Goal: Information Seeking & Learning: Learn about a topic

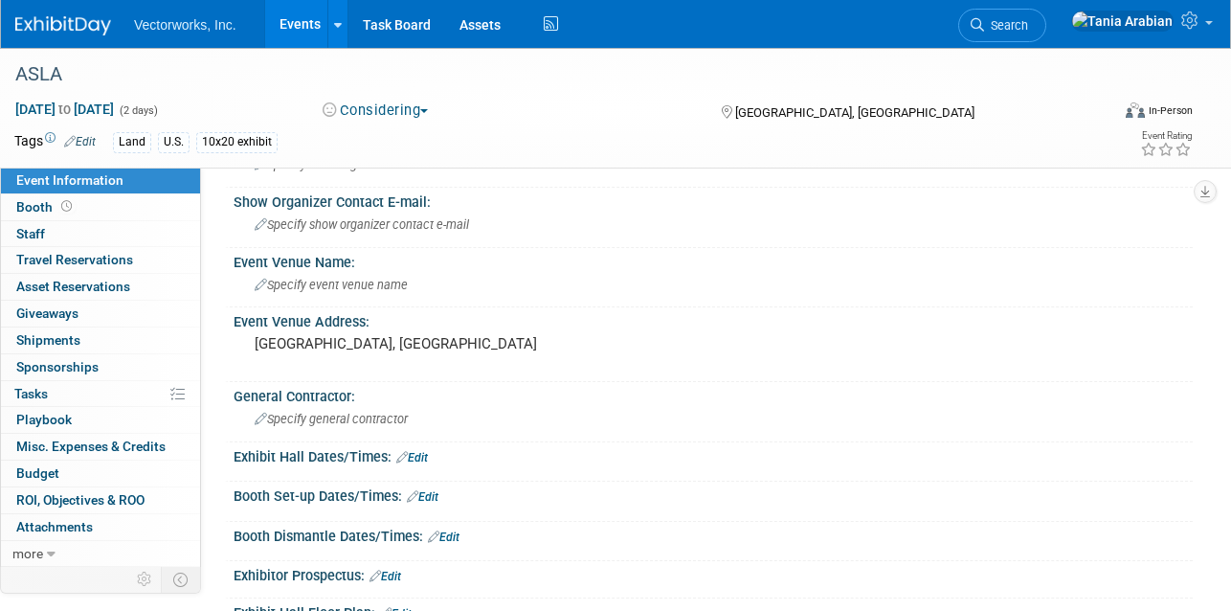
click at [294, 26] on link "Events" at bounding box center [300, 24] width 70 height 48
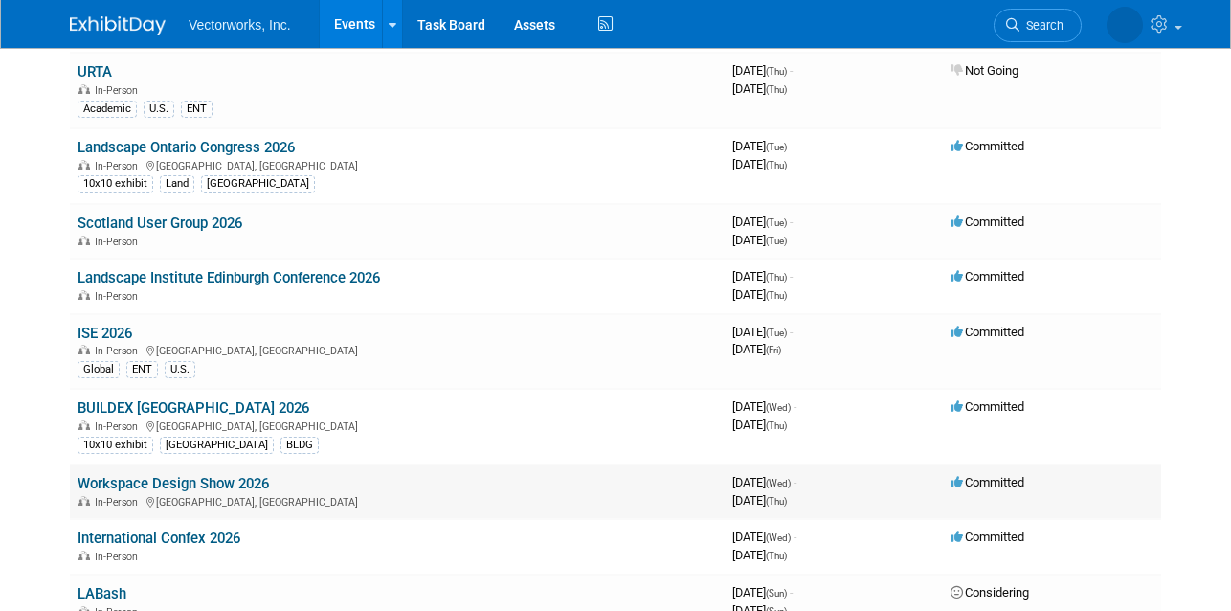
scroll to position [1114, 0]
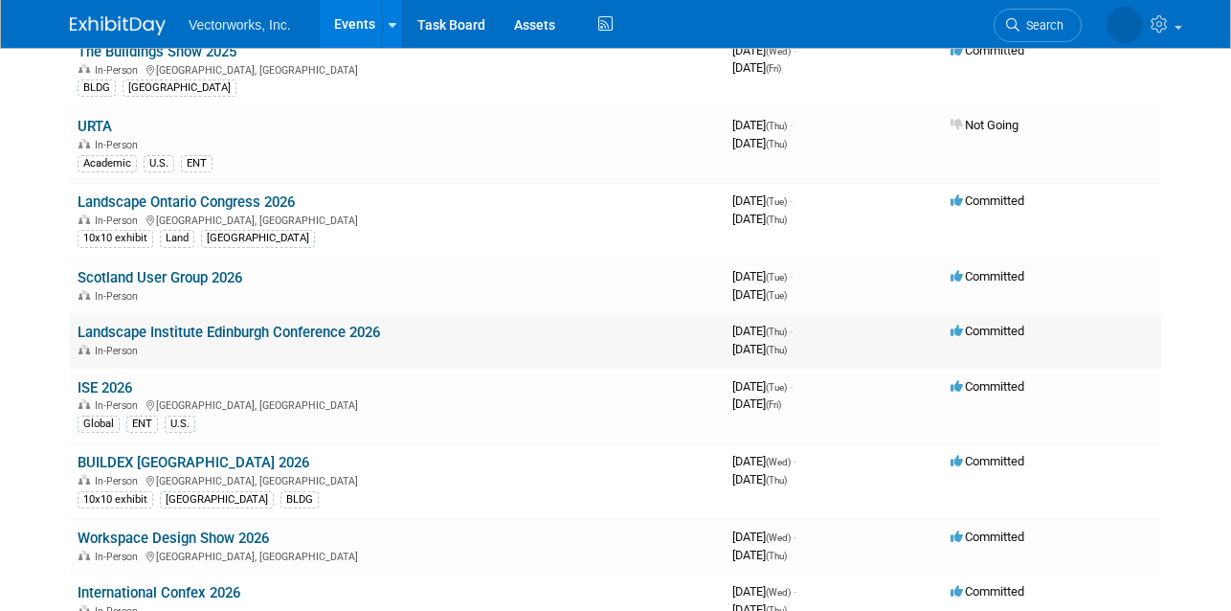
click at [347, 334] on link "Landscape Institute Edinburgh Conference 2026" at bounding box center [229, 331] width 302 height 17
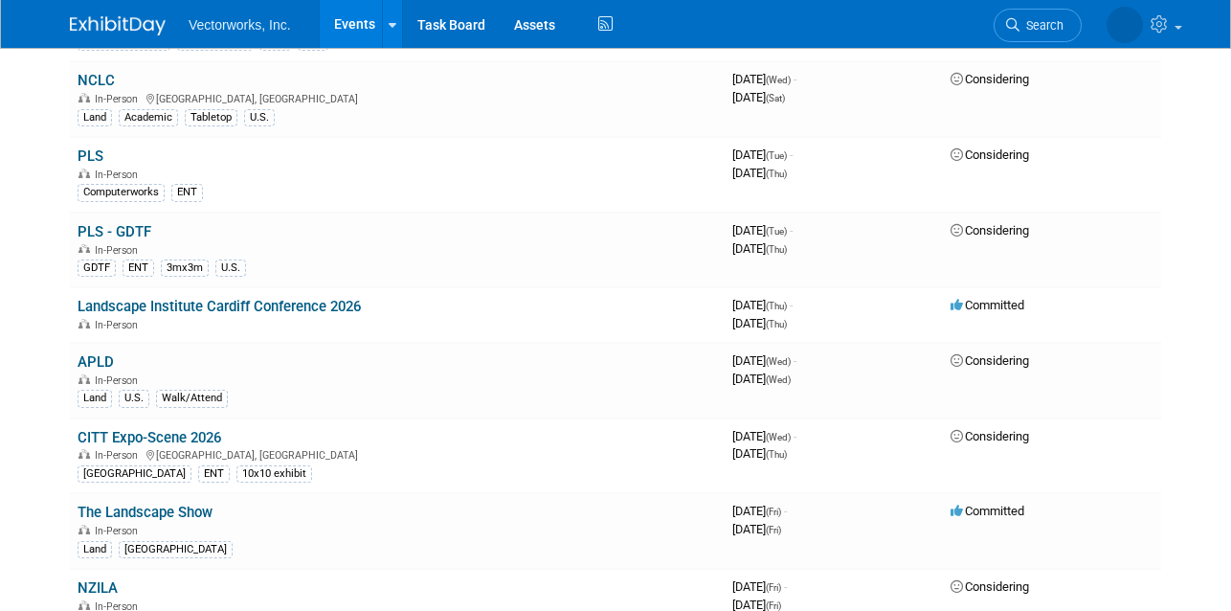
scroll to position [1833, 0]
click at [291, 310] on link "Landscape Institute Cardiff Conference 2026" at bounding box center [219, 305] width 283 height 17
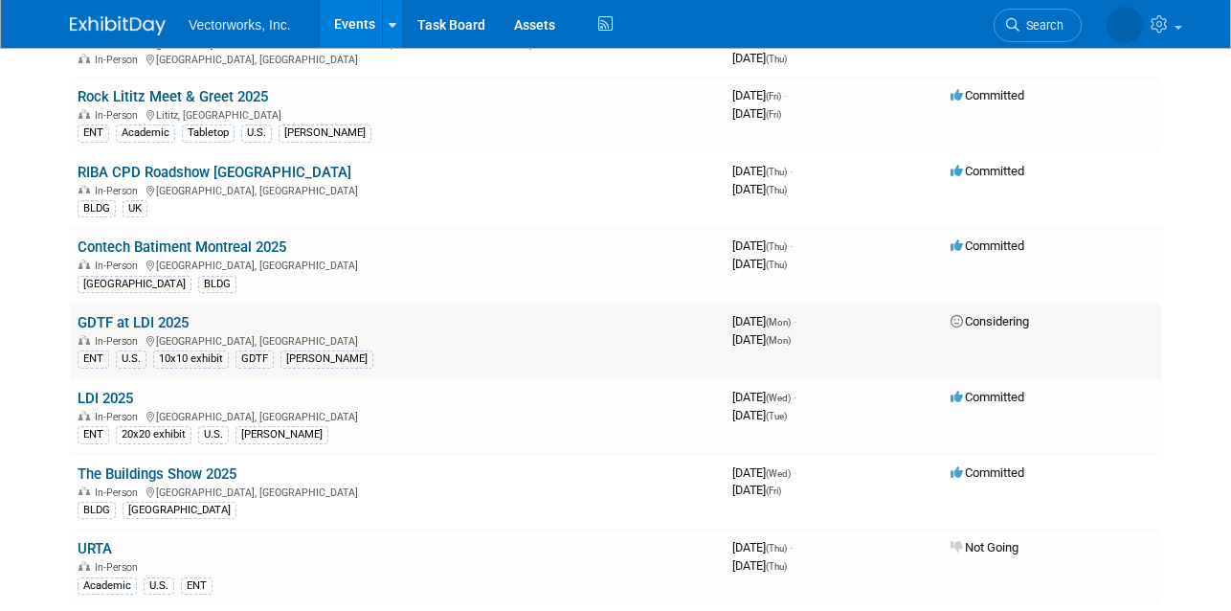
scroll to position [676, 0]
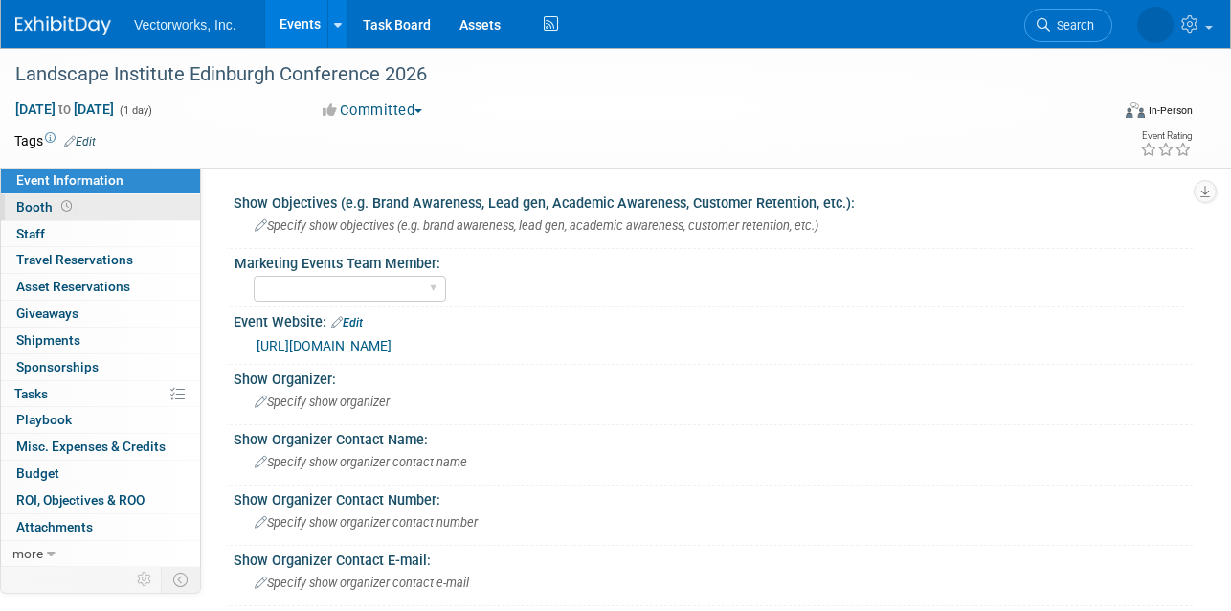
click at [47, 211] on span "Booth" at bounding box center [45, 206] width 59 height 15
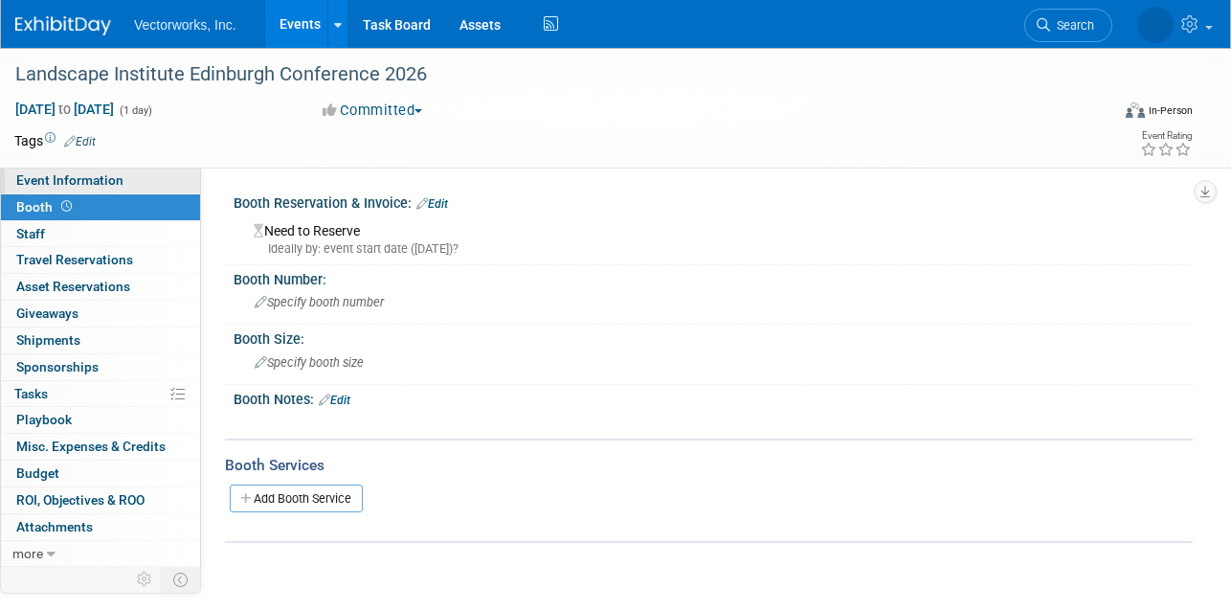
click at [44, 182] on span "Event Information" at bounding box center [69, 179] width 107 height 15
